Goal: Find specific page/section: Find specific page/section

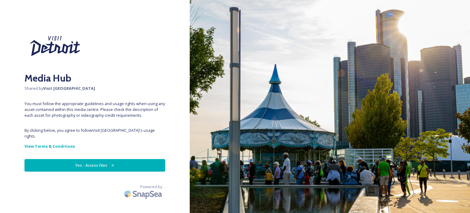
click at [92, 159] on button "Yes - Access Files" at bounding box center [94, 165] width 141 height 13
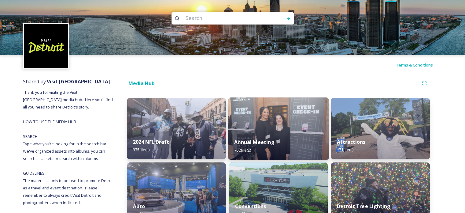
click at [279, 120] on img at bounding box center [278, 128] width 101 height 62
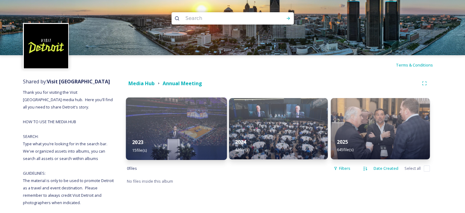
click at [152, 82] on strong "Media Hub" at bounding box center [141, 83] width 26 height 7
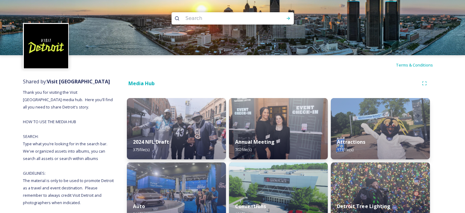
click at [187, 20] on input at bounding box center [225, 18] width 84 height 13
type input "[PERSON_NAME]"
